Goal: Task Accomplishment & Management: Use online tool/utility

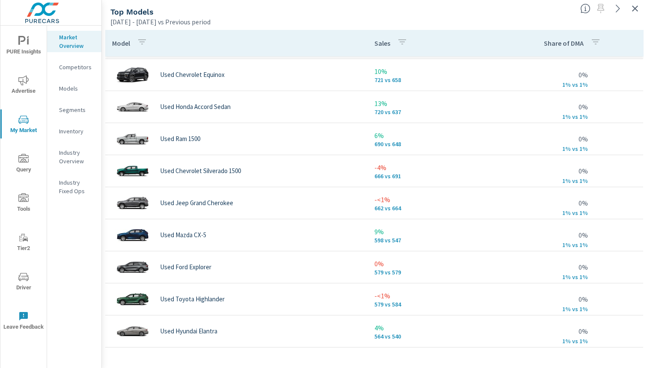
scroll to position [225, 0]
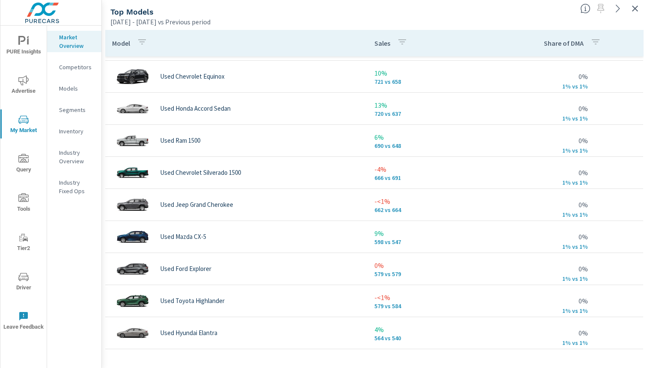
scroll to position [243, 0]
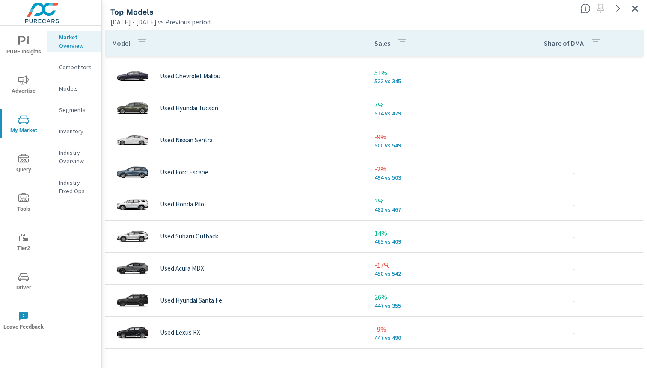
scroll to position [543, 0]
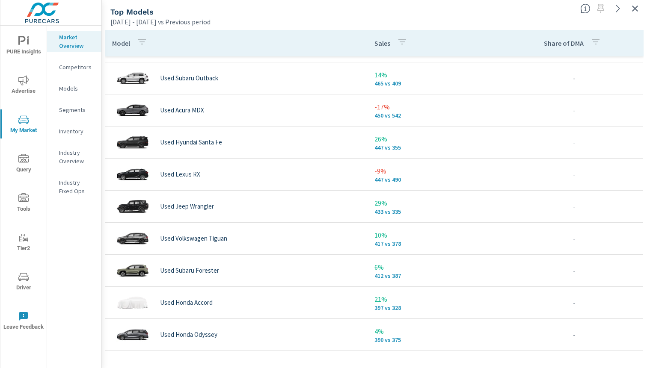
scroll to position [703, 0]
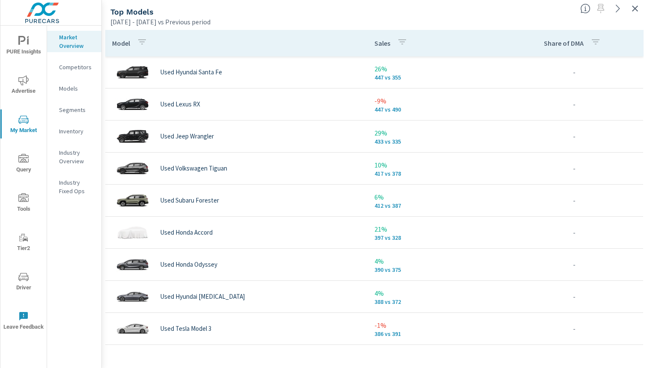
scroll to position [770, 0]
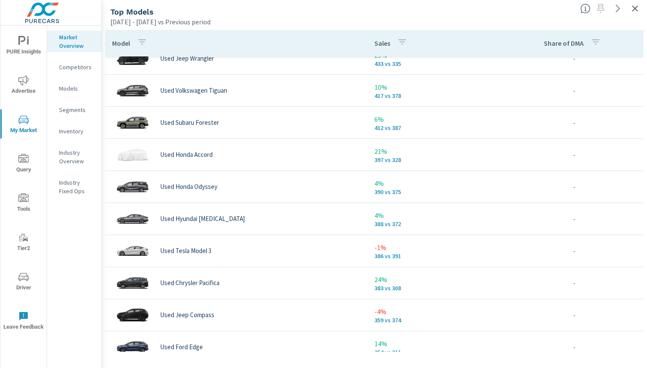
scroll to position [846, 0]
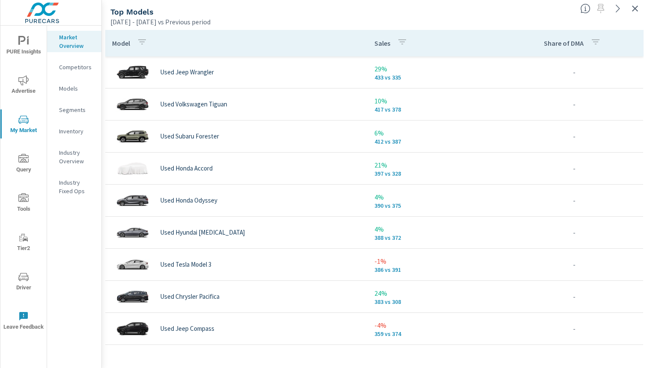
scroll to position [829, 0]
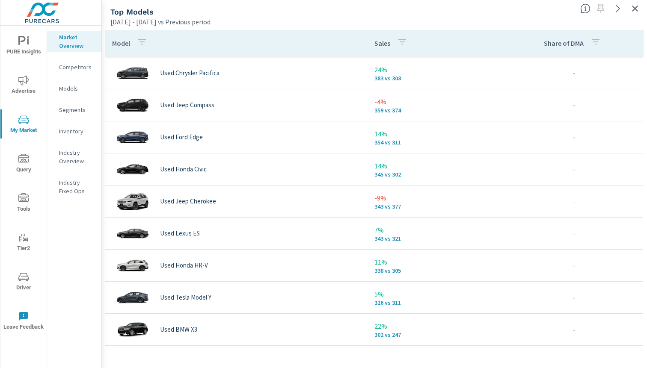
scroll to position [1059, 0]
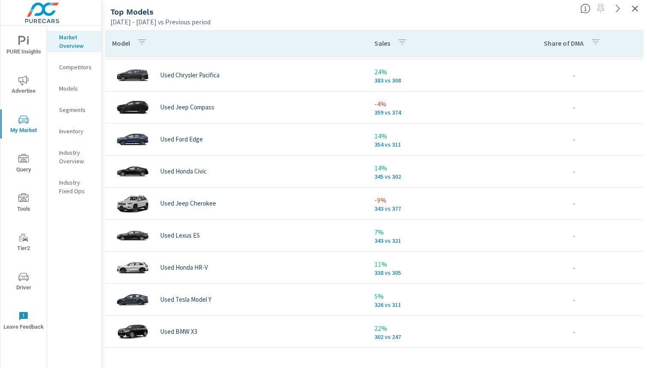
scroll to position [1057, 0]
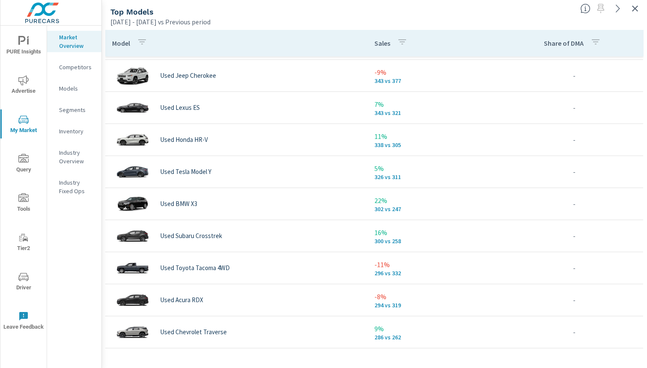
scroll to position [1184, 0]
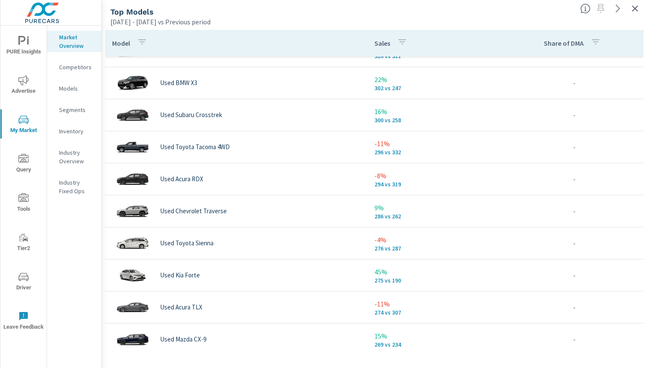
scroll to position [1310, 0]
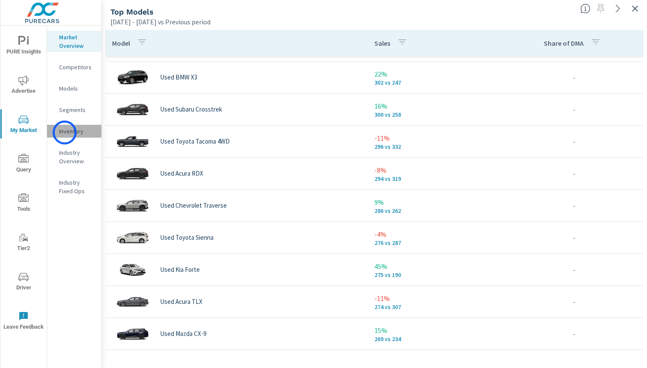
click at [65, 133] on p "Inventory" at bounding box center [76, 131] width 35 height 9
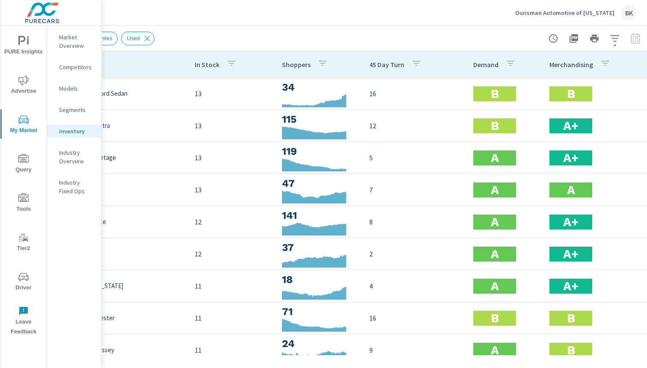
scroll to position [0, 88]
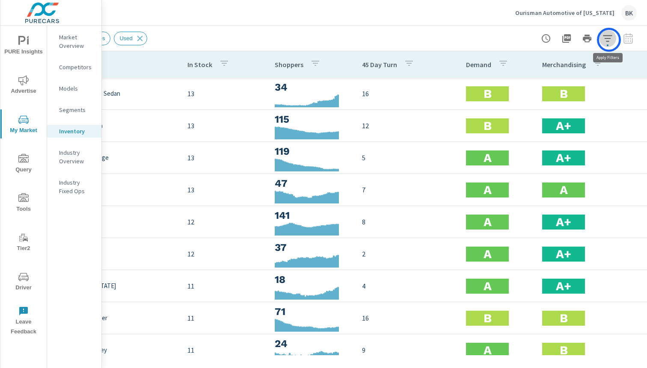
click at [608, 40] on icon "button" at bounding box center [607, 38] width 10 height 10
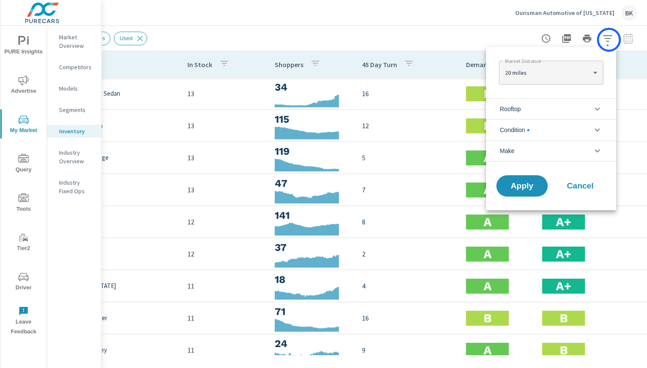
scroll to position [19, 0]
click at [596, 129] on icon "filter options" at bounding box center [597, 130] width 10 height 10
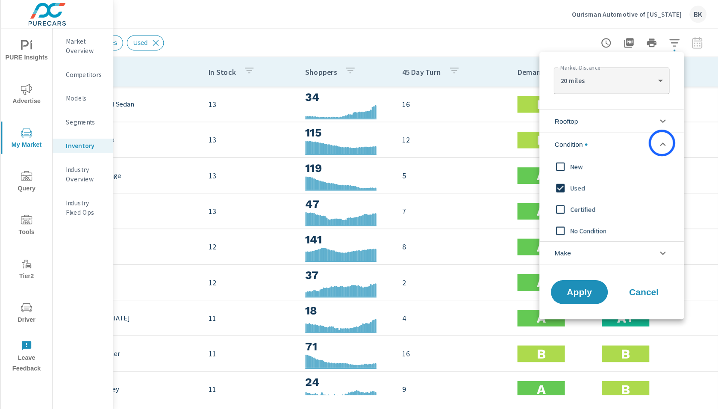
scroll to position [0, 0]
click at [508, 149] on input "filter options" at bounding box center [505, 150] width 18 height 18
click at [506, 169] on input "filter options" at bounding box center [505, 169] width 18 height 18
click at [520, 261] on span "Apply" at bounding box center [521, 263] width 35 height 8
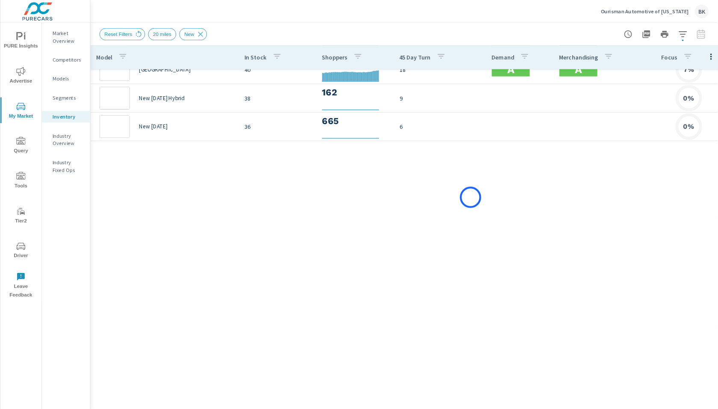
scroll to position [277, 0]
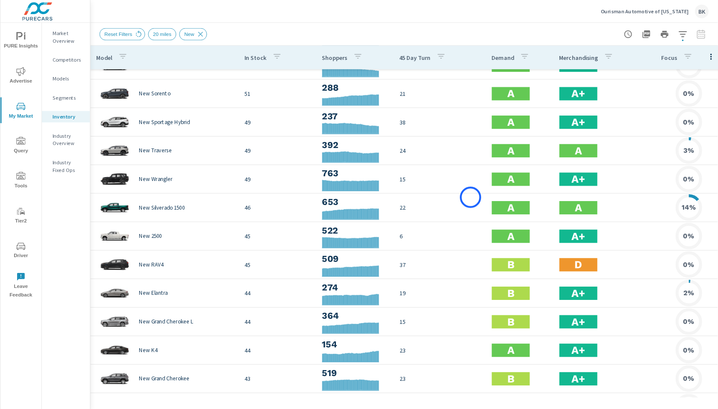
scroll to position [277, 0]
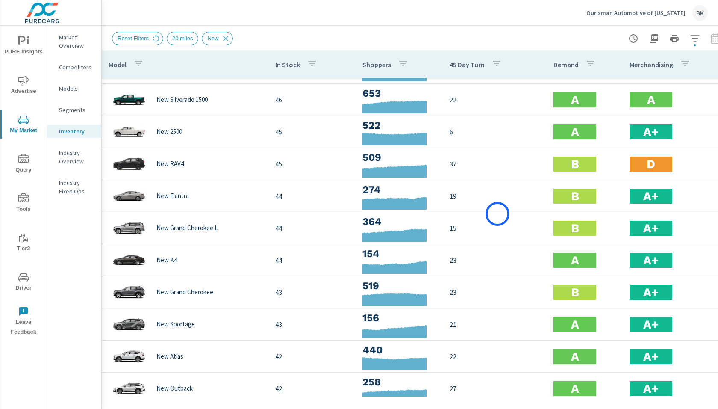
scroll to position [129, 0]
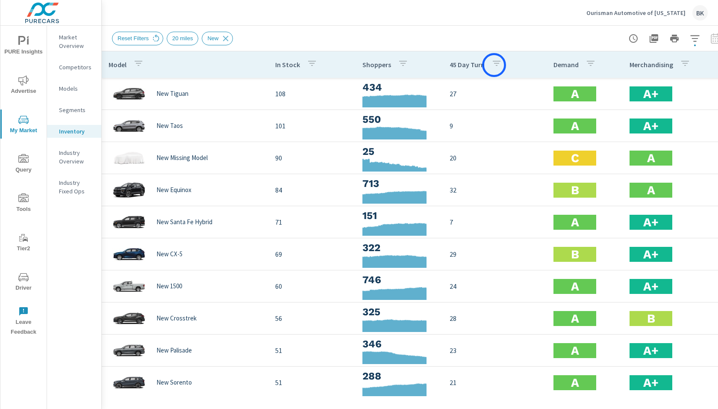
click at [494, 65] on icon "button" at bounding box center [497, 63] width 10 height 10
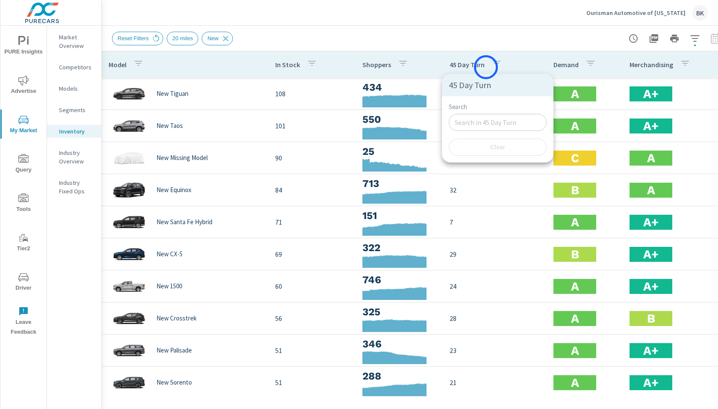
click at [478, 66] on div at bounding box center [359, 204] width 718 height 409
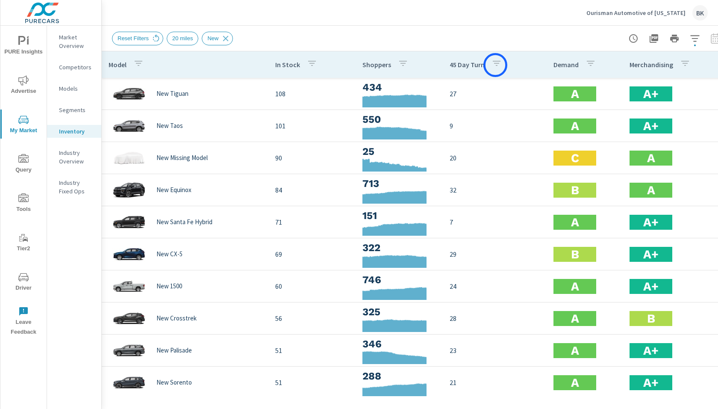
click at [496, 65] on icon "button" at bounding box center [497, 63] width 8 height 5
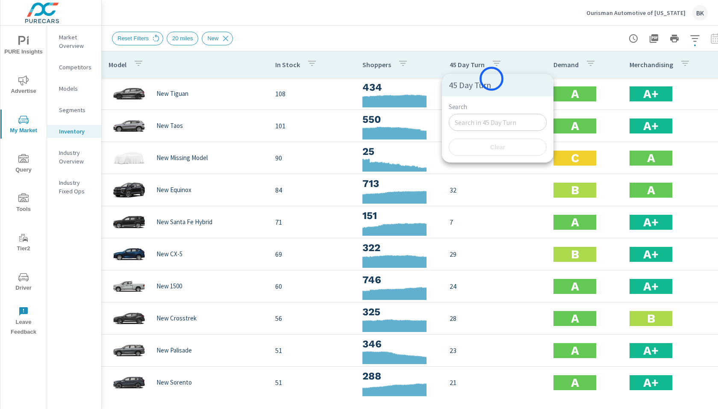
click at [492, 79] on div "45 Day Turn" at bounding box center [498, 85] width 112 height 22
click at [492, 125] on input "Search" at bounding box center [498, 122] width 98 height 17
click at [521, 61] on div at bounding box center [359, 204] width 718 height 409
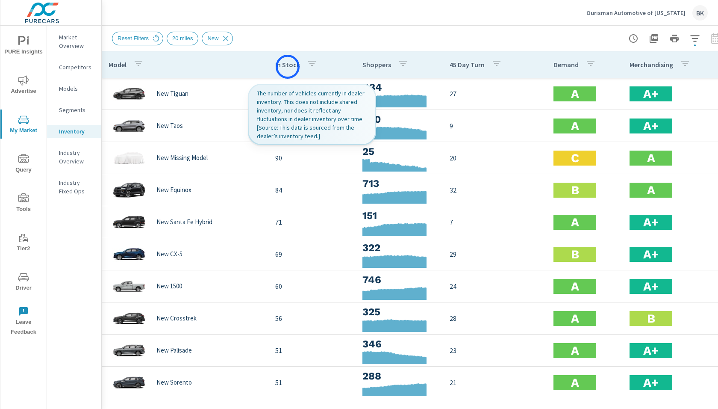
click at [288, 67] on p "In Stock" at bounding box center [287, 64] width 25 height 9
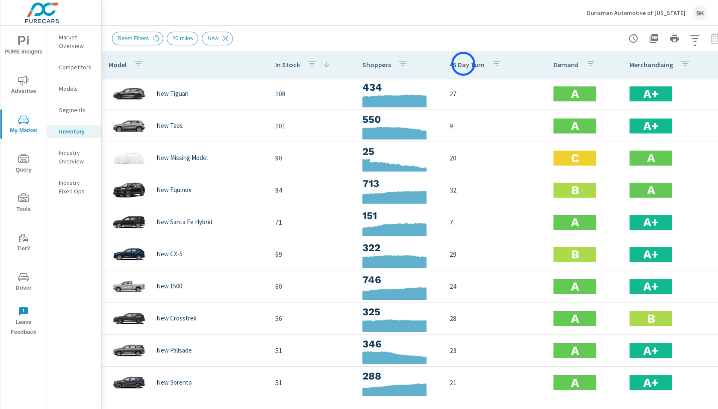
click at [464, 64] on p "45 Day Turn" at bounding box center [467, 64] width 35 height 9
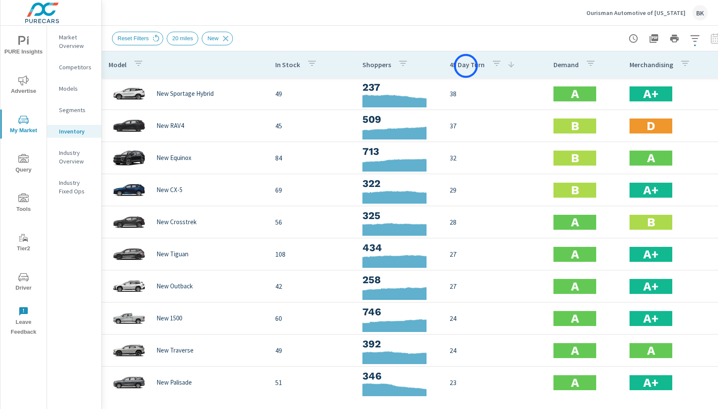
click at [466, 66] on p "45 Day Turn" at bounding box center [467, 64] width 35 height 9
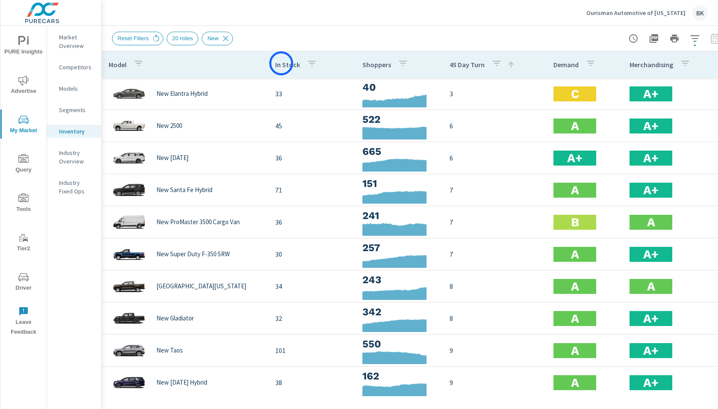
click at [281, 63] on p "In Stock" at bounding box center [287, 64] width 25 height 9
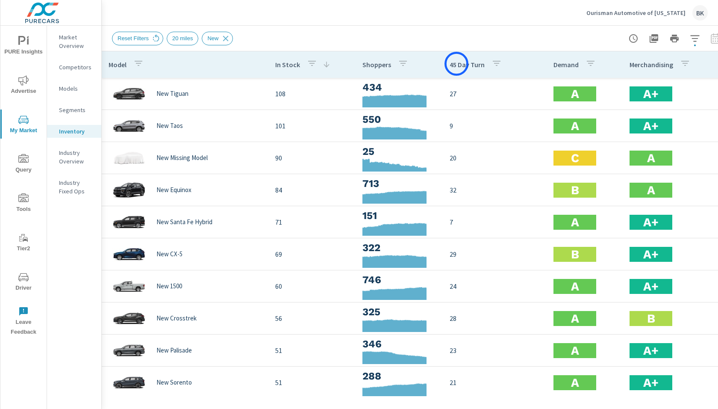
click at [457, 64] on p "45 Day Turn" at bounding box center [467, 64] width 35 height 9
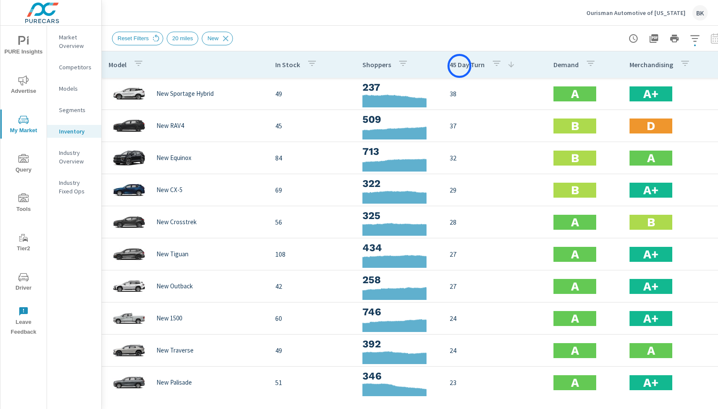
click at [460, 66] on p "45 Day Turn" at bounding box center [467, 64] width 35 height 9
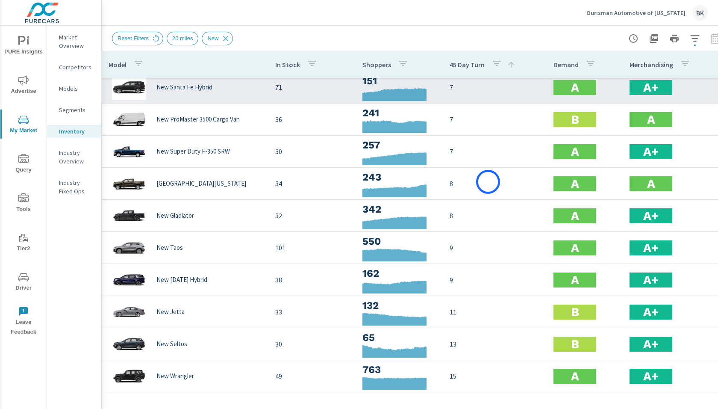
scroll to position [160, 0]
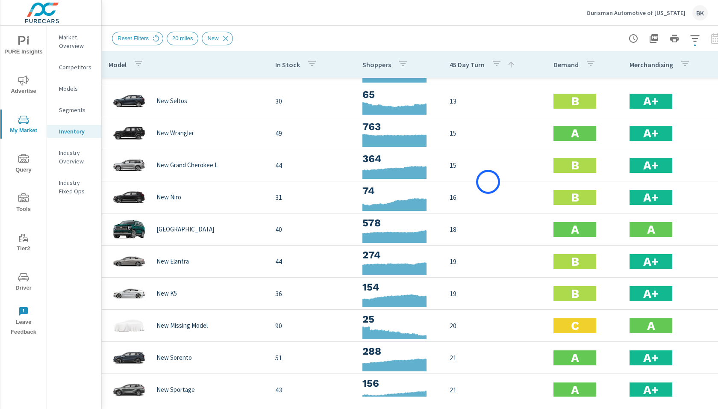
scroll to position [366, 0]
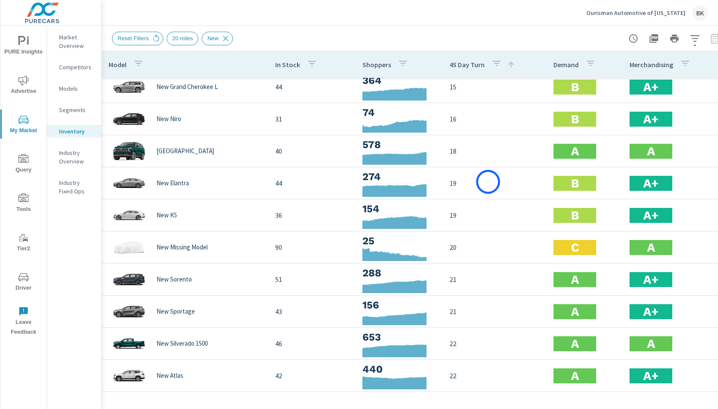
scroll to position [431, 0]
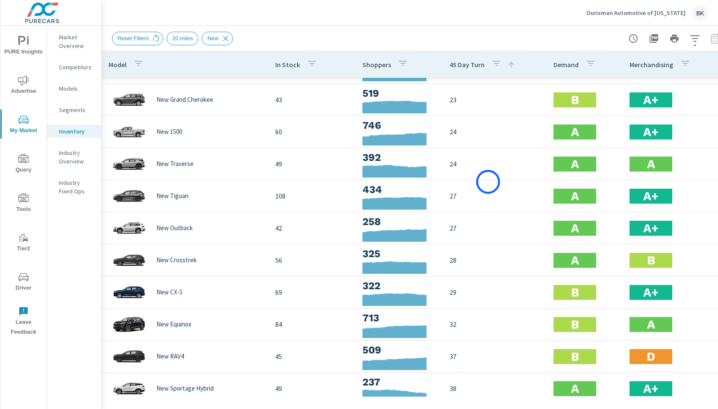
scroll to position [797, 0]
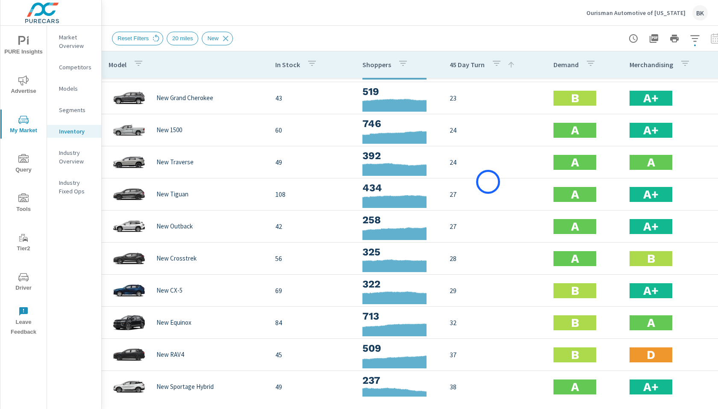
scroll to position [809, 0]
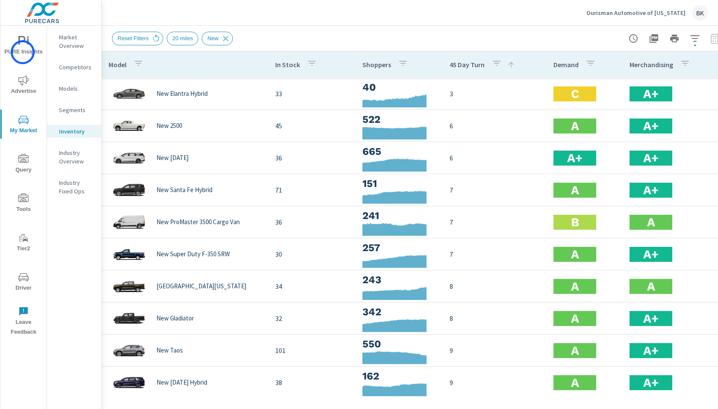
click at [22, 53] on span "PURE Insights" at bounding box center [23, 46] width 41 height 21
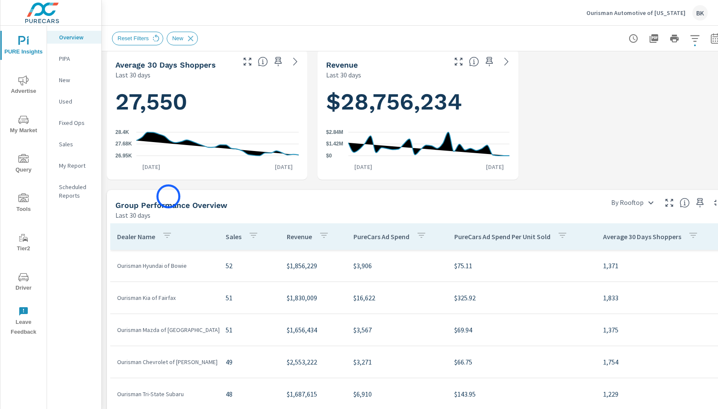
scroll to position [455, 0]
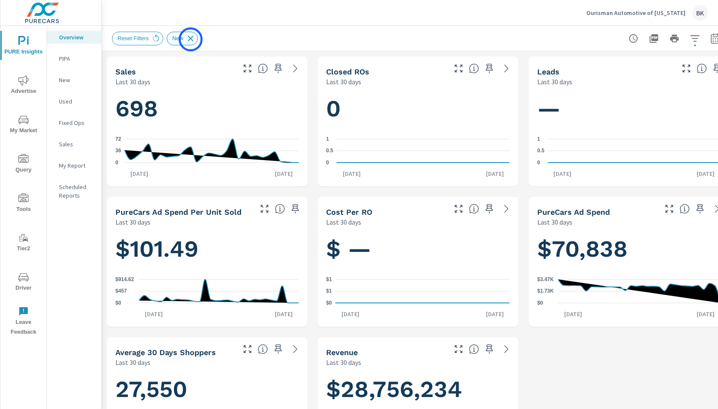
click at [191, 39] on icon at bounding box center [190, 38] width 9 height 9
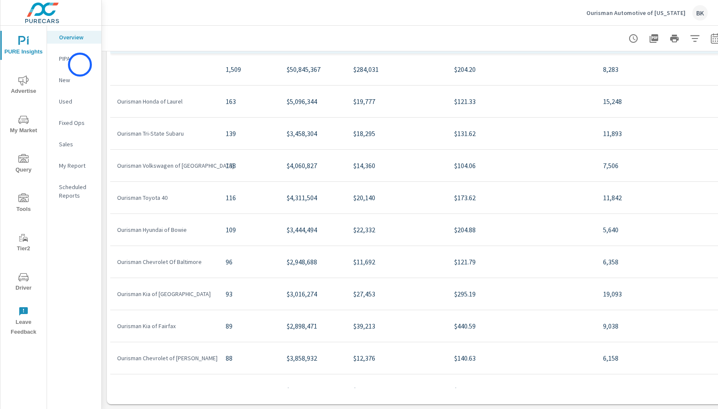
scroll to position [257, 0]
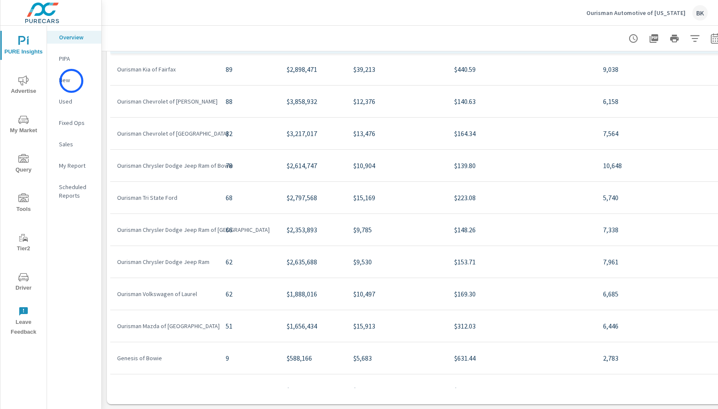
click at [71, 81] on p "New" at bounding box center [76, 80] width 35 height 9
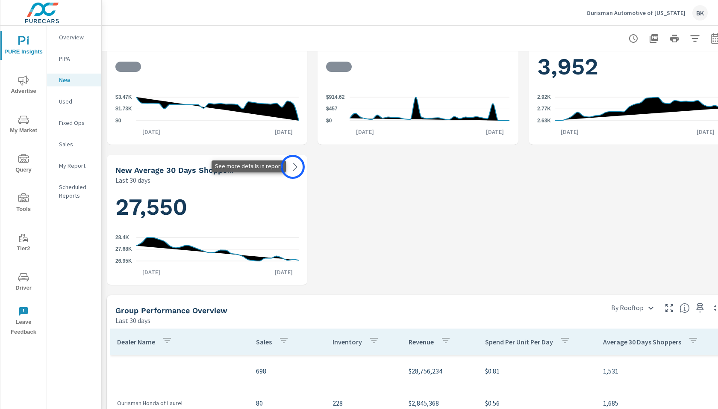
scroll to position [184, 0]
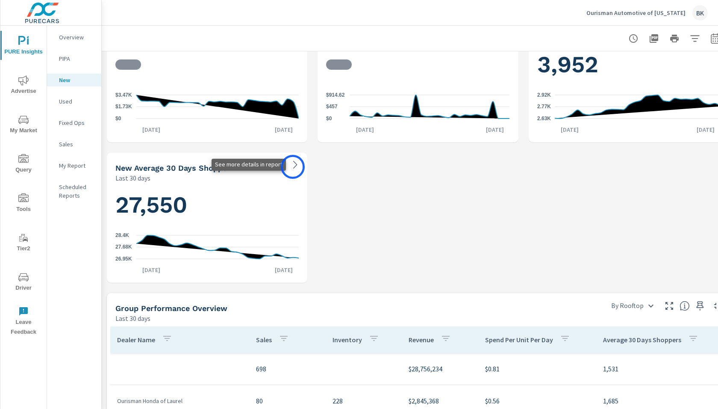
click at [293, 167] on icon at bounding box center [295, 164] width 10 height 10
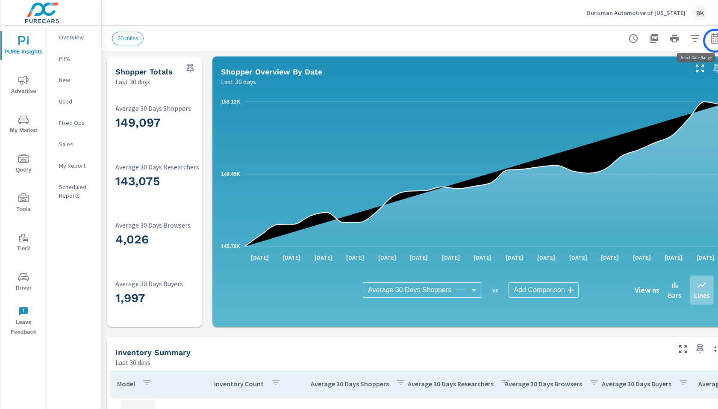
click at [646, 41] on icon "button" at bounding box center [716, 39] width 6 height 3
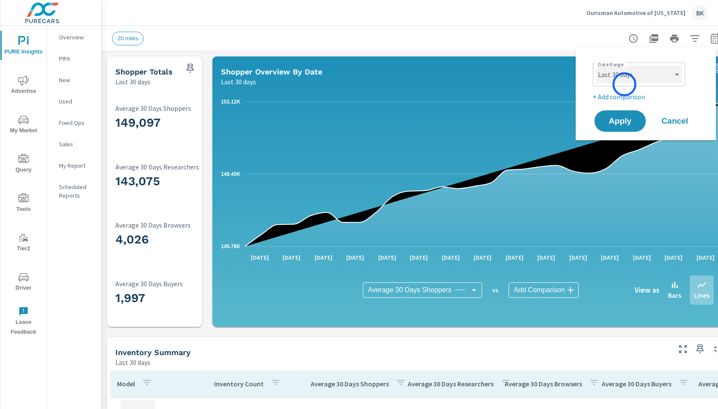
click at [629, 73] on select "Custom Yesterday Last week Last 7 days Last 14 days Last 30 days Last 45 days L…" at bounding box center [639, 74] width 86 height 17
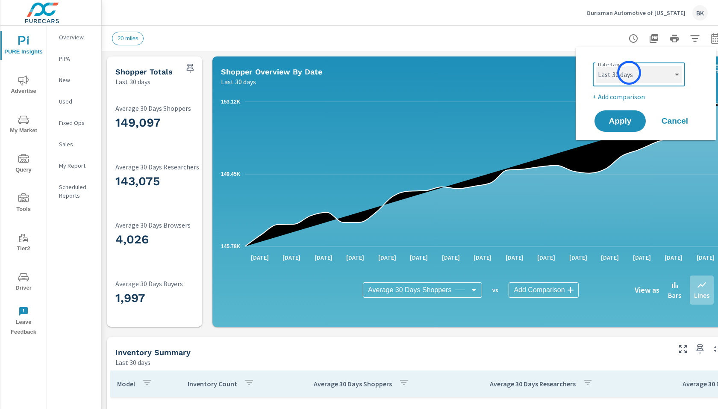
scroll to position [481, 0]
click at [596, 66] on select "Custom Yesterday Last week Last 7 days Last 14 days Last 30 days Last 45 days L…" at bounding box center [639, 74] width 86 height 17
select select "Last 3 months"
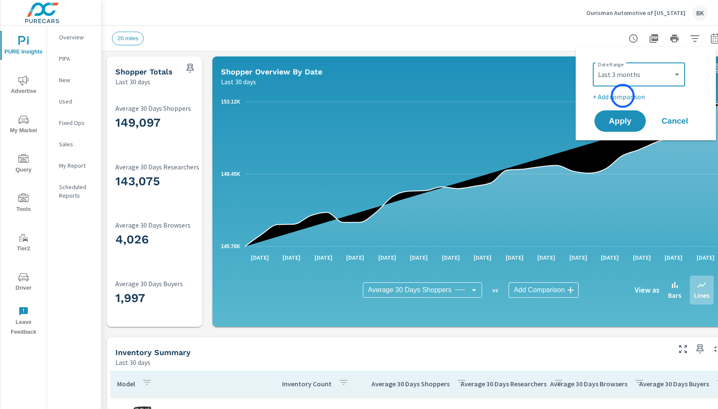
click at [623, 96] on p "+ Add comparison" at bounding box center [647, 97] width 109 height 10
select select "Previous period"
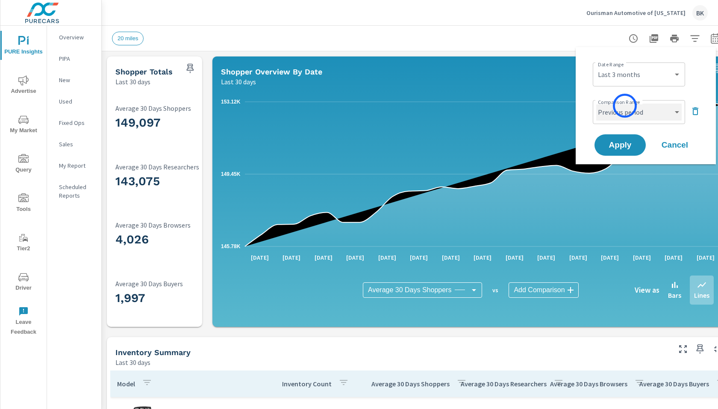
click at [626, 107] on select "Custom Previous period Previous month Previous year" at bounding box center [639, 111] width 86 height 17
click at [596, 103] on select "Custom Previous period Previous month Previous year" at bounding box center [639, 111] width 86 height 17
click at [620, 142] on span "Apply" at bounding box center [620, 145] width 35 height 8
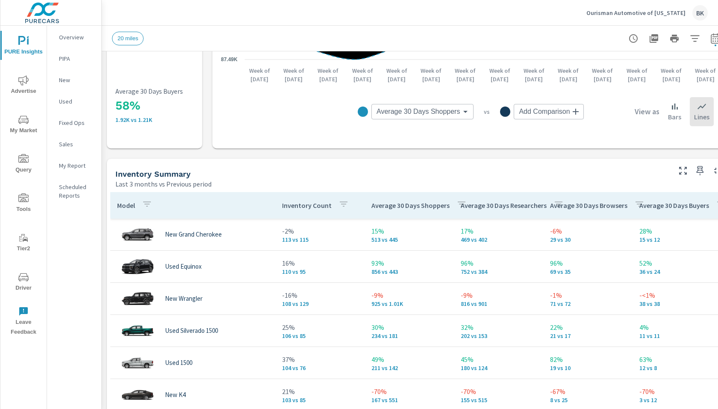
scroll to position [281, 0]
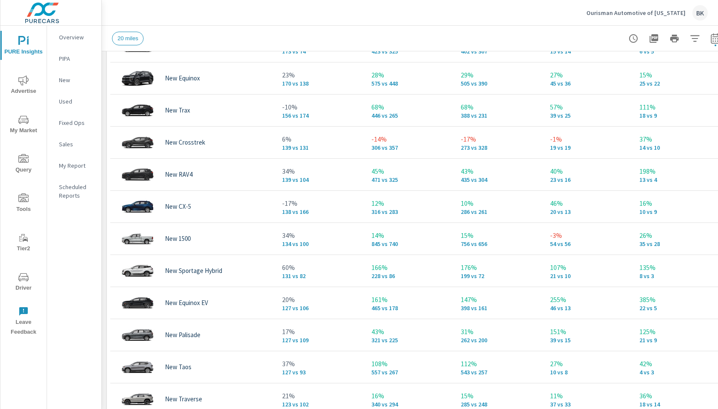
scroll to position [490, 0]
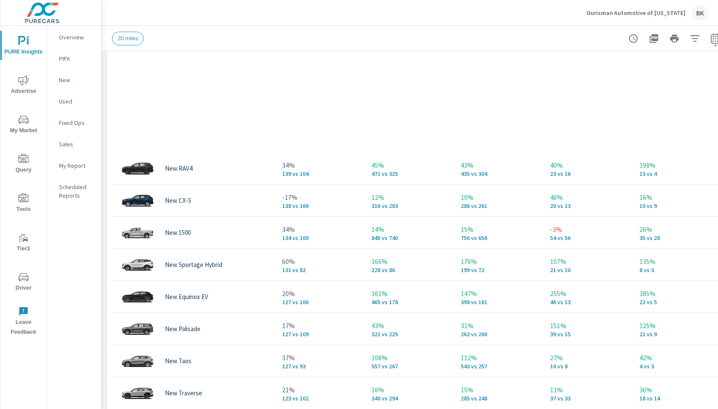
scroll to position [351, 0]
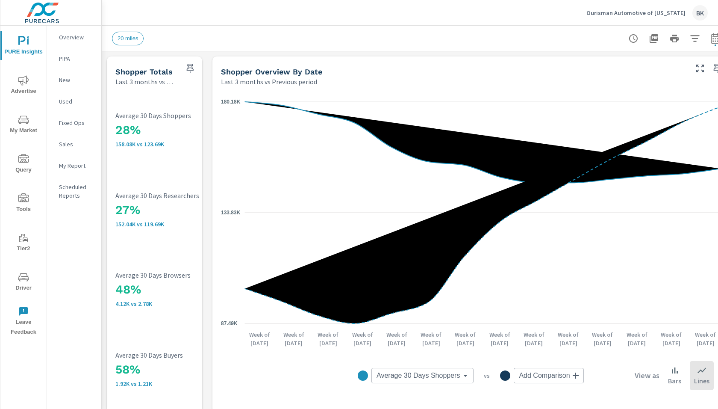
click at [70, 40] on p "Overview" at bounding box center [76, 37] width 35 height 9
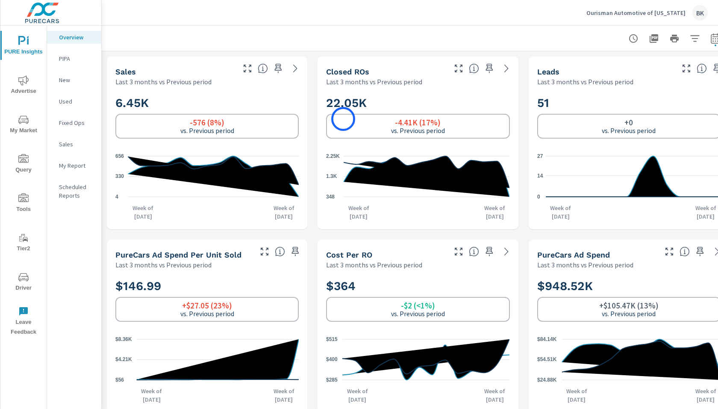
scroll to position [146, 0]
